Goal: Navigation & Orientation: Find specific page/section

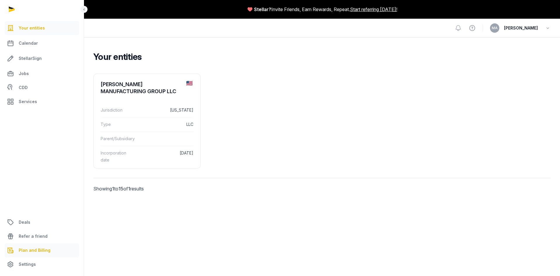
click at [39, 249] on span "Plan and Billing" at bounding box center [35, 250] width 32 height 7
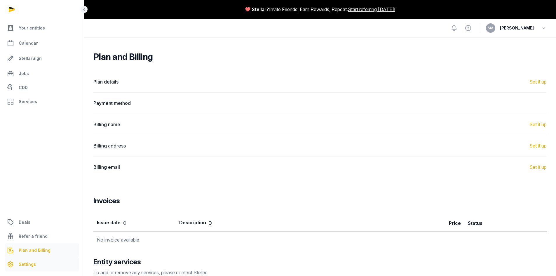
click at [39, 265] on link "Settings" at bounding box center [42, 264] width 74 height 14
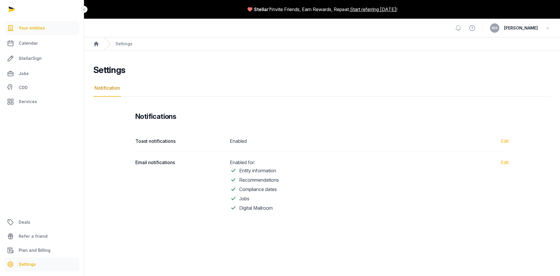
click at [41, 33] on link "Your entities" at bounding box center [42, 28] width 74 height 14
